Goal: Find specific fact: Find specific fact

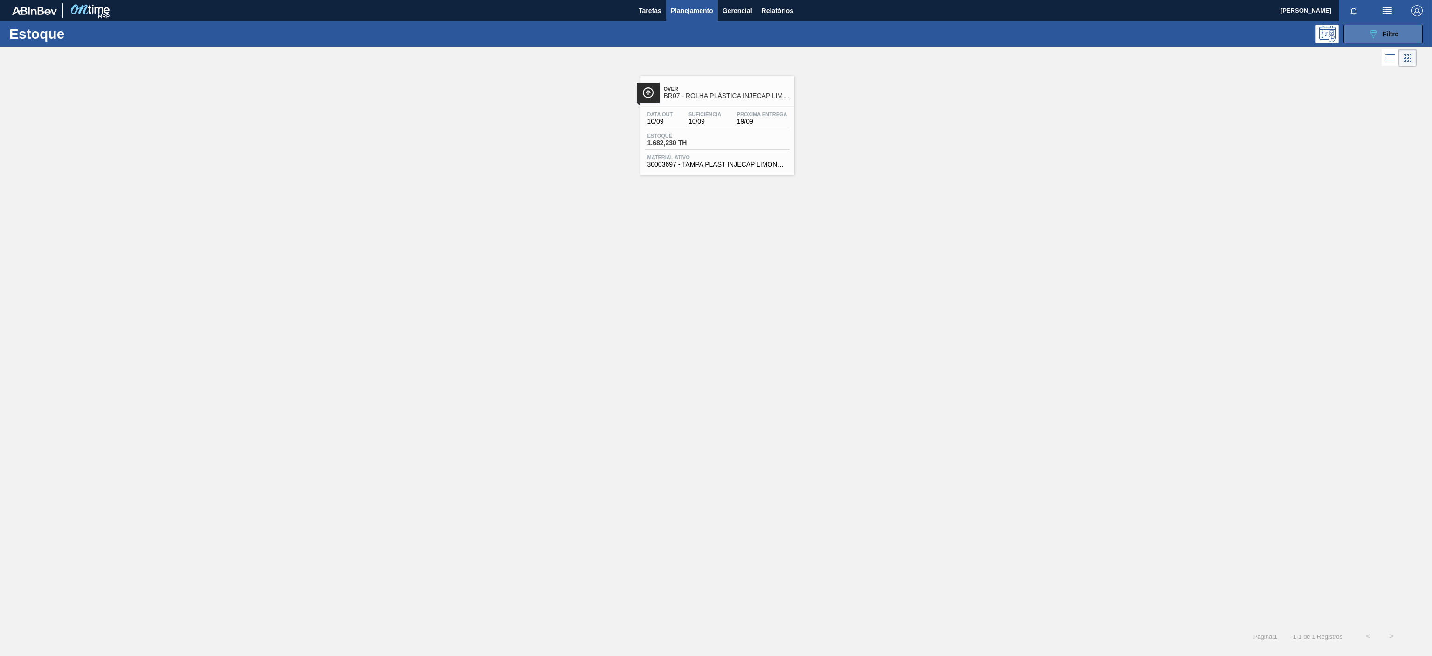
click at [1393, 29] on div "089F7B8B-B2A5-4AFE-B5C0-19BA573D28AC Filtro" at bounding box center [1383, 33] width 31 height 11
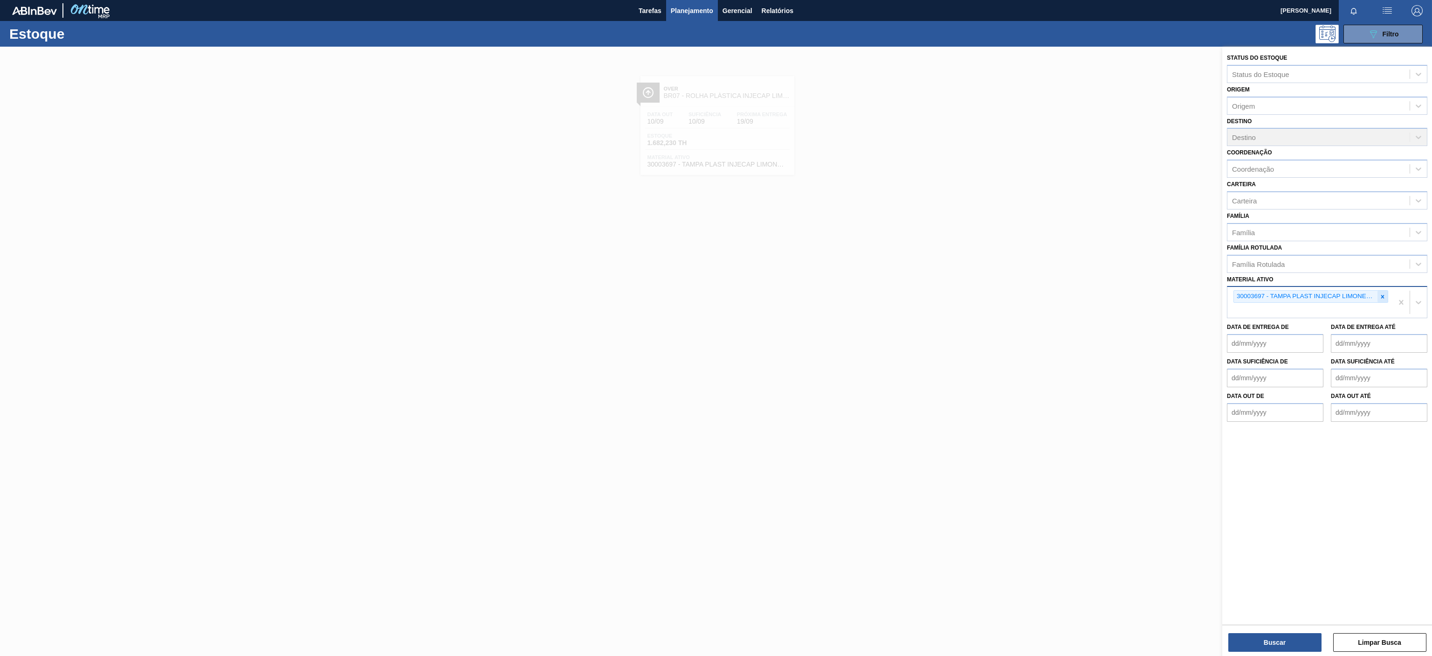
click at [1382, 294] on icon at bounding box center [1383, 296] width 7 height 7
paste ativo "30003513"
type ativo "30003513"
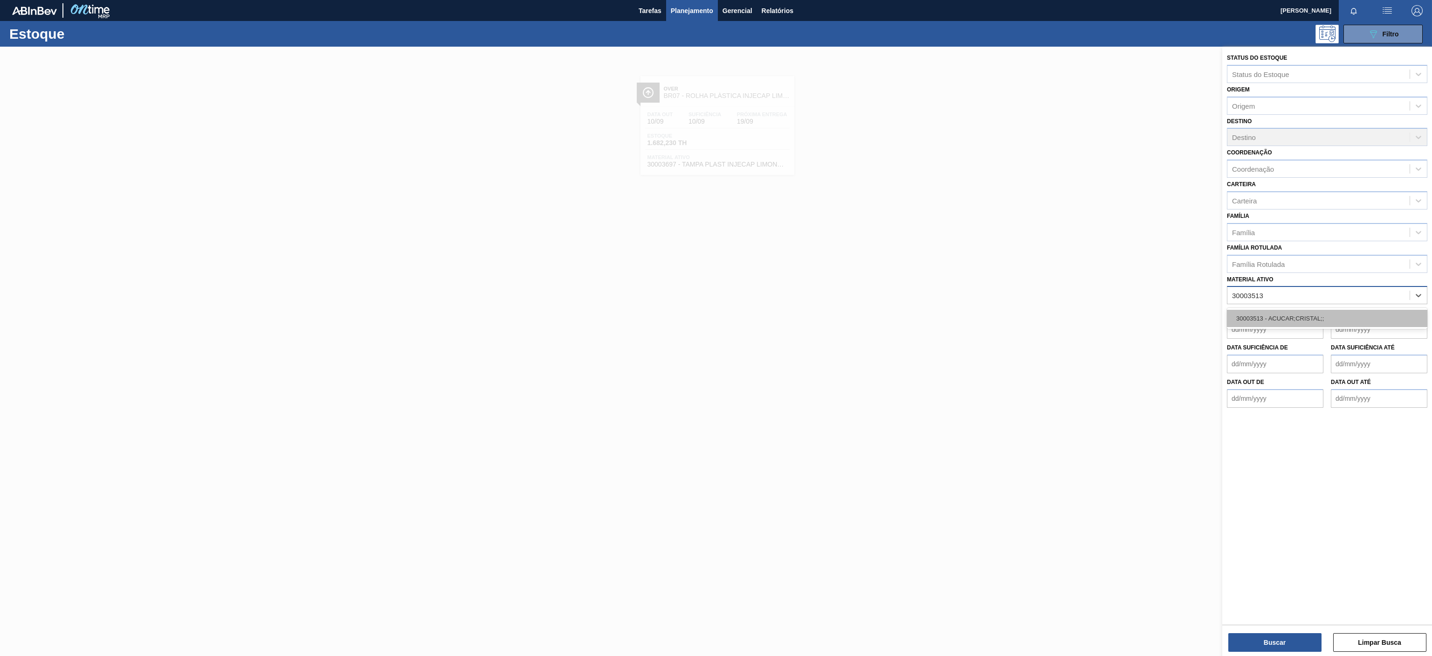
click at [1282, 325] on div "30003513 - ACUCAR;CRISTAL;;" at bounding box center [1327, 318] width 201 height 17
click at [1294, 641] on button "Buscar" at bounding box center [1275, 642] width 93 height 19
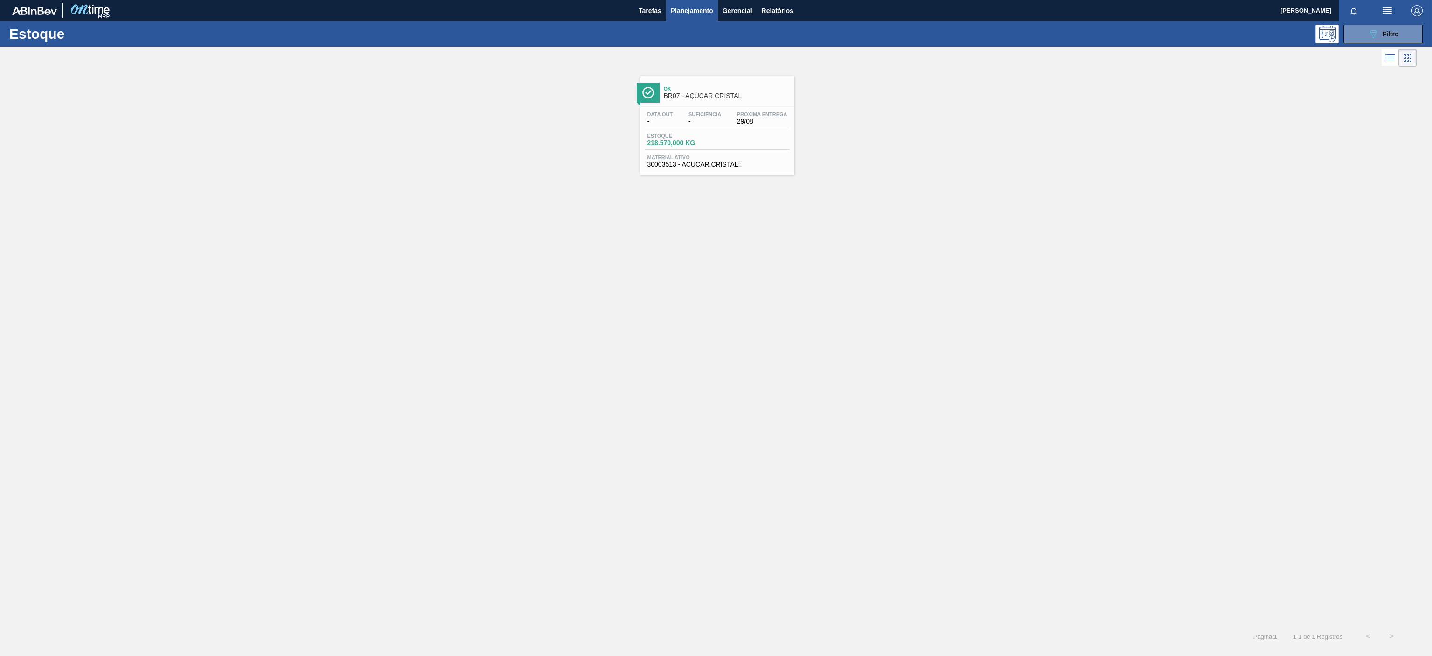
click at [757, 94] on span "BR07 - AÇÚCAR CRISTAL" at bounding box center [727, 95] width 126 height 7
